Goal: Transaction & Acquisition: Purchase product/service

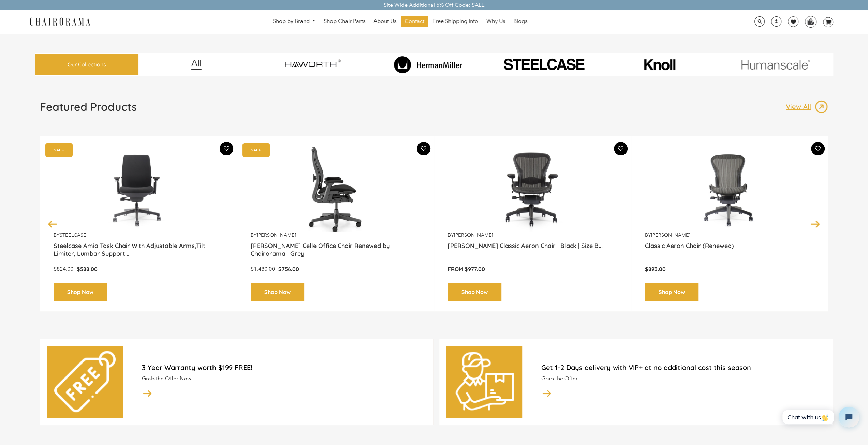
click at [316, 199] on img at bounding box center [335, 189] width 169 height 85
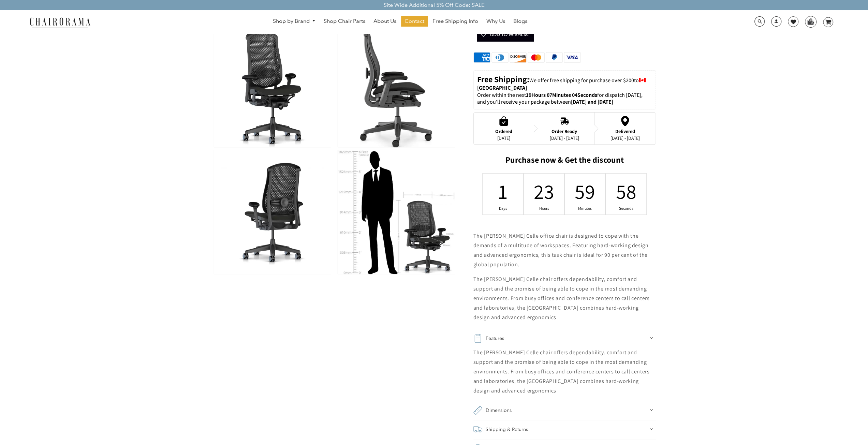
scroll to position [284, 0]
